Goal: Navigation & Orientation: Find specific page/section

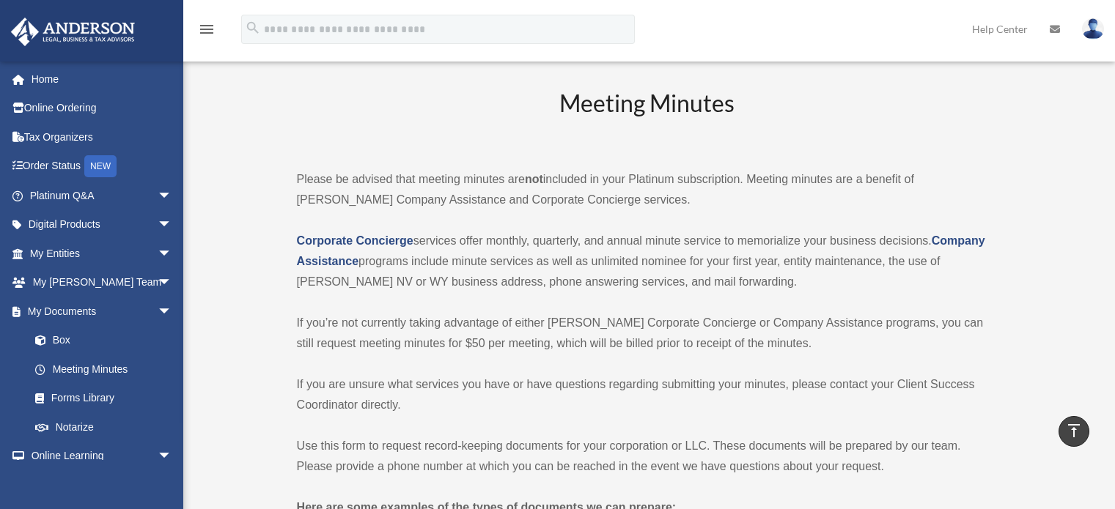
scroll to position [2566, 0]
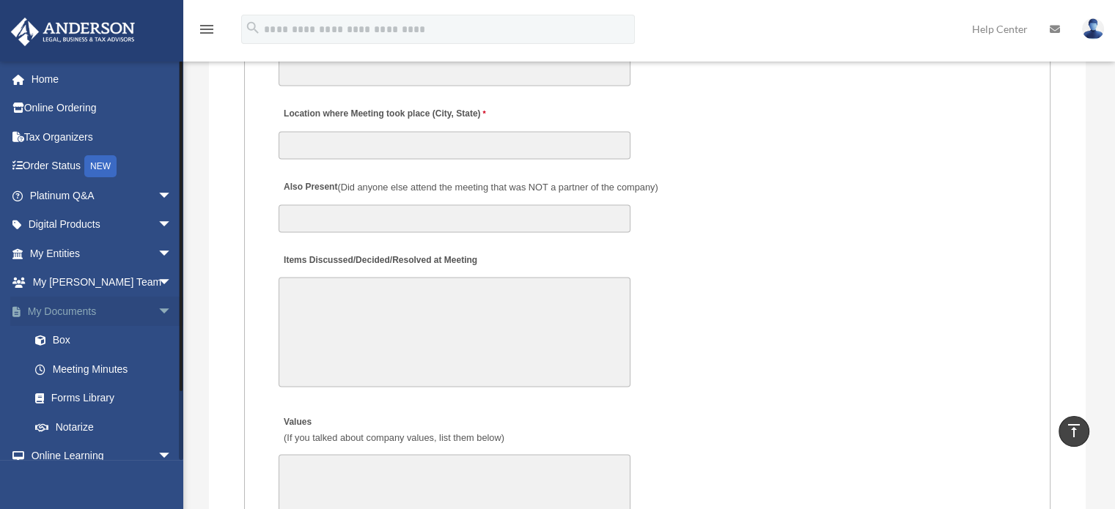
click at [158, 309] on span "arrow_drop_down" at bounding box center [172, 312] width 29 height 30
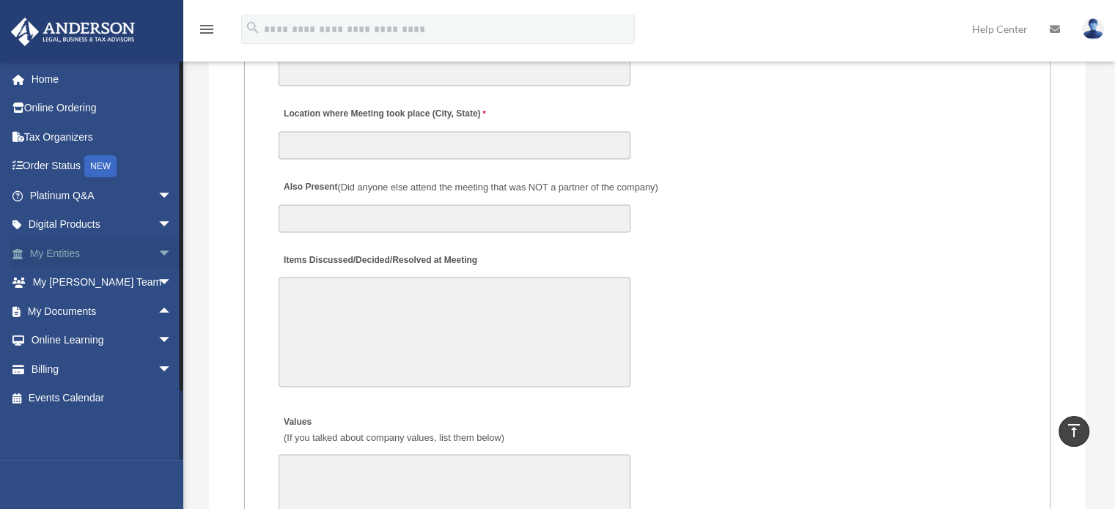
click at [158, 244] on span "arrow_drop_down" at bounding box center [172, 254] width 29 height 30
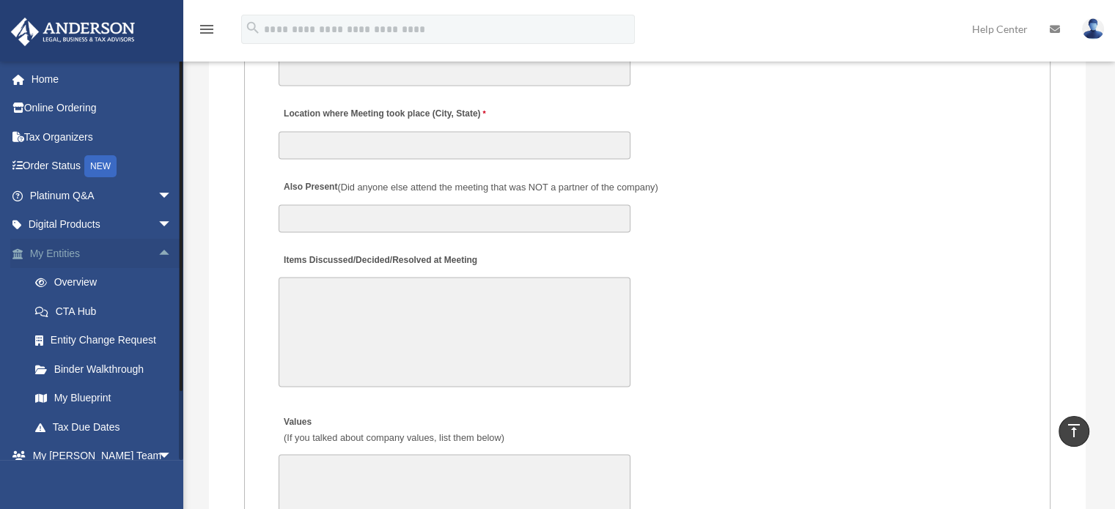
click at [158, 244] on span "arrow_drop_up" at bounding box center [172, 254] width 29 height 30
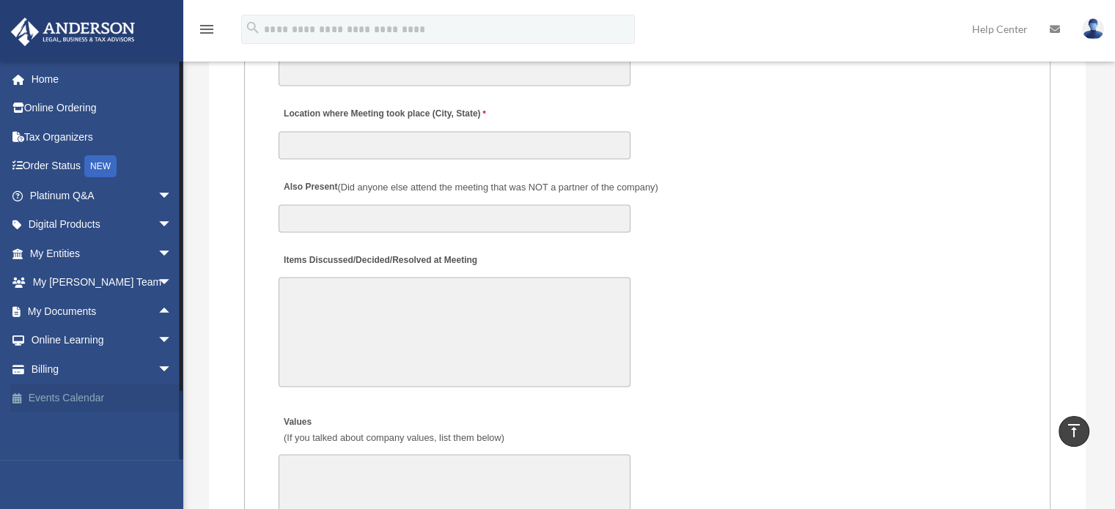
click at [76, 402] on link "Events Calendar" at bounding box center [102, 398] width 184 height 29
click at [86, 394] on link "Events Calendar" at bounding box center [102, 398] width 184 height 29
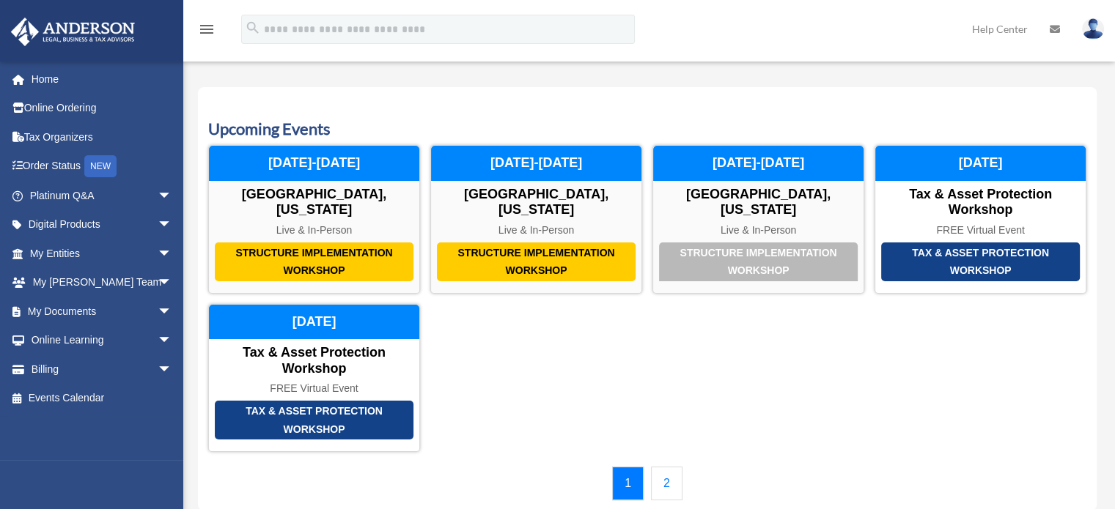
click at [662, 476] on link "2" at bounding box center [667, 484] width 32 height 34
